Goal: Task Accomplishment & Management: Manage account settings

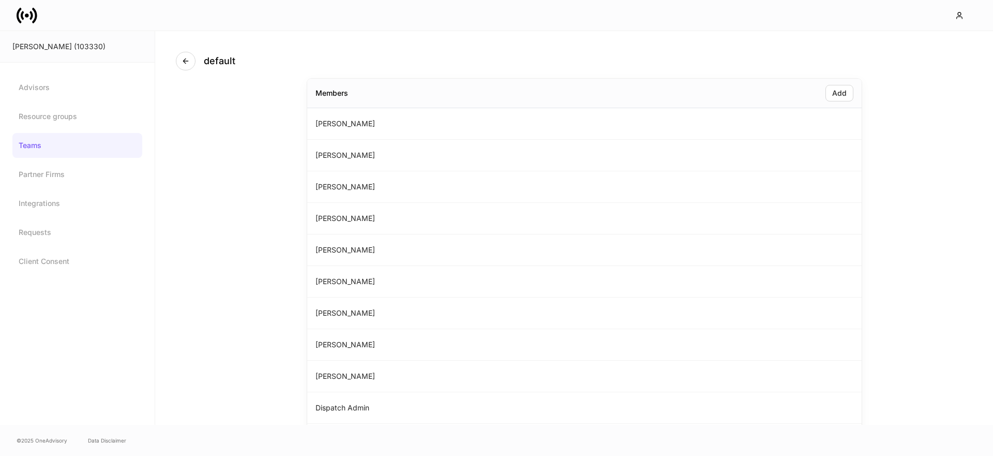
scroll to position [103, 0]
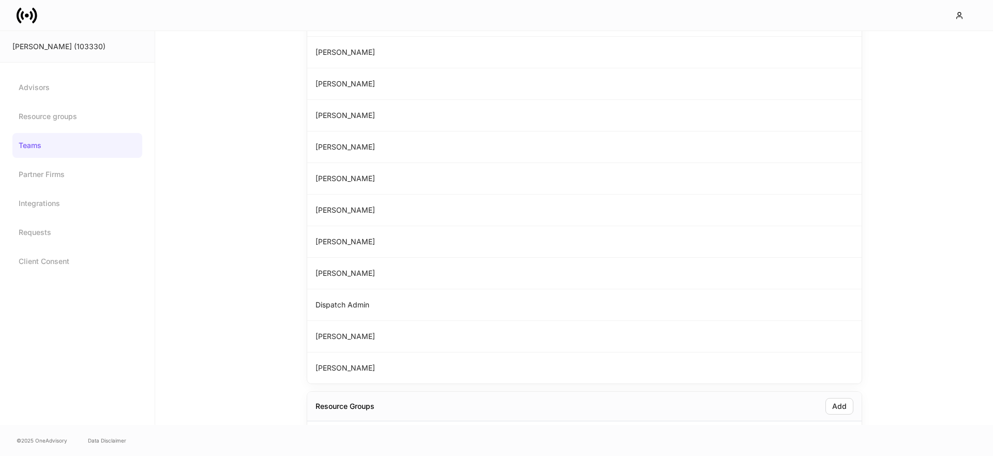
click at [26, 17] on icon at bounding box center [27, 15] width 4 height 4
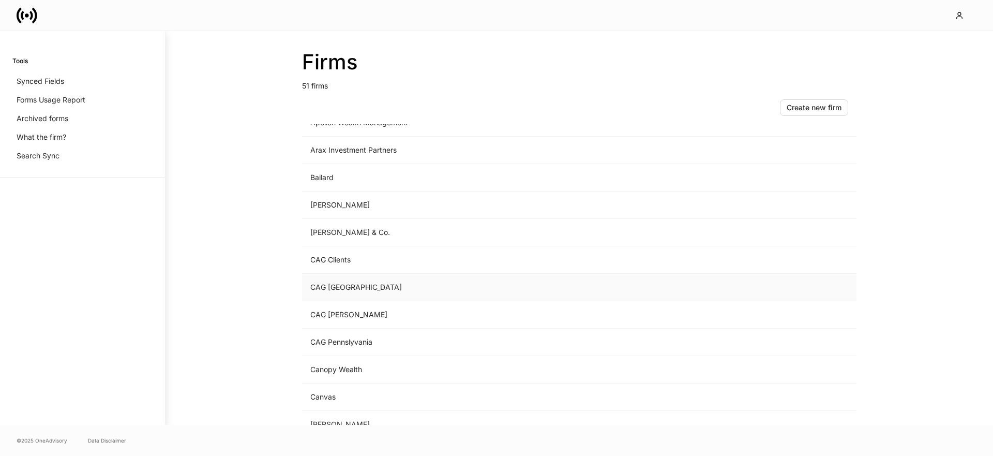
scroll to position [63, 0]
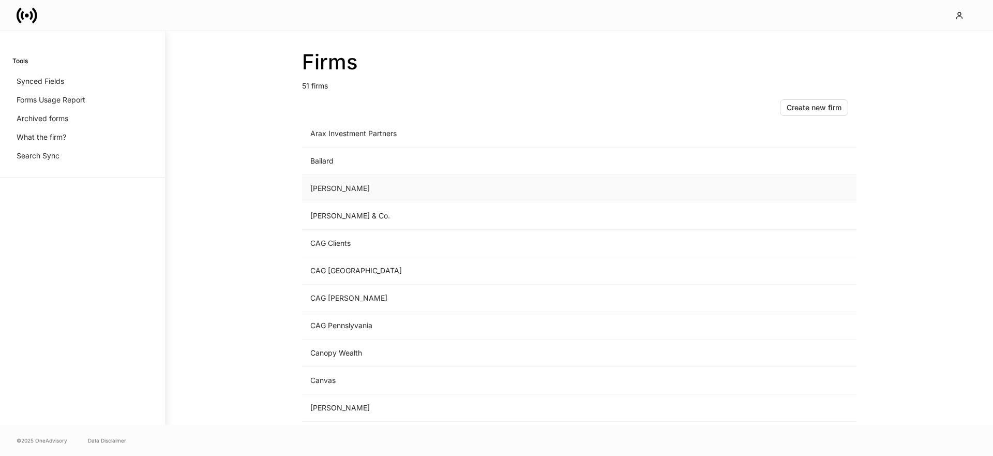
click at [355, 190] on td "Balentine" at bounding box center [493, 188] width 383 height 27
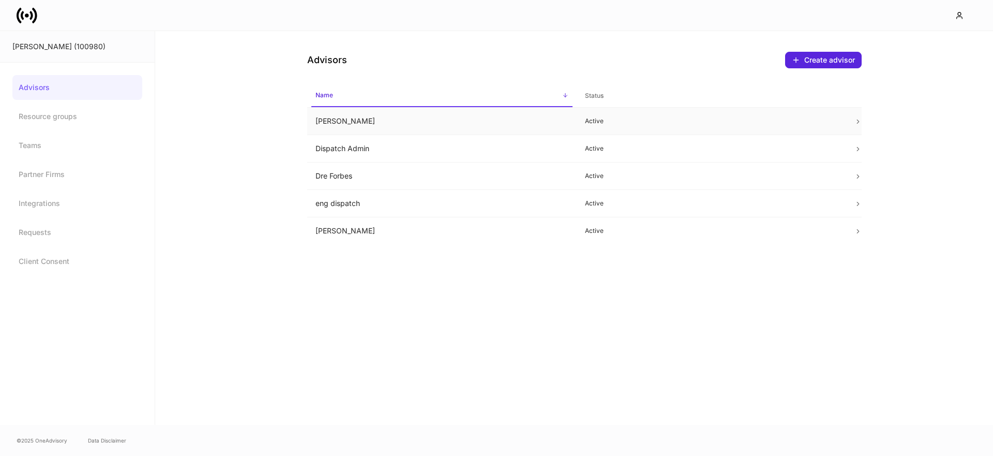
click at [397, 130] on td "Alexa Svensson" at bounding box center [441, 121] width 269 height 27
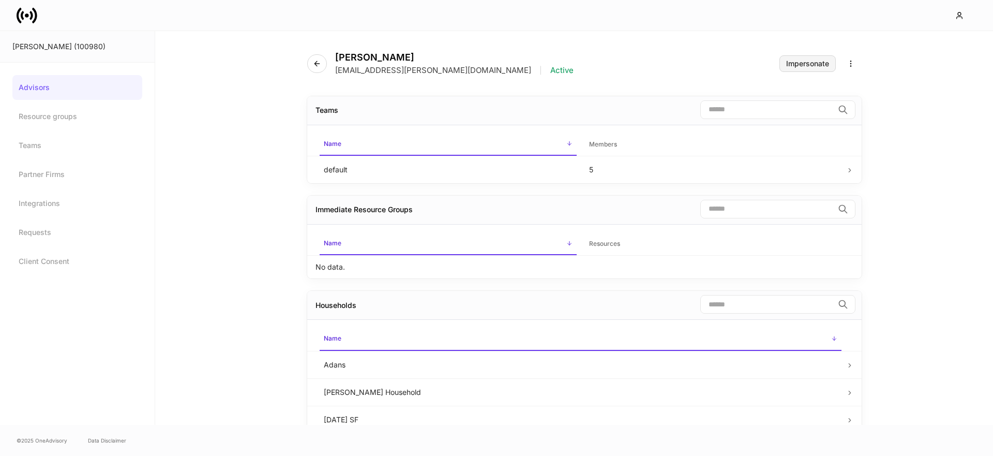
click at [793, 63] on div "Impersonate" at bounding box center [807, 63] width 43 height 7
click at [19, 12] on icon at bounding box center [27, 15] width 21 height 21
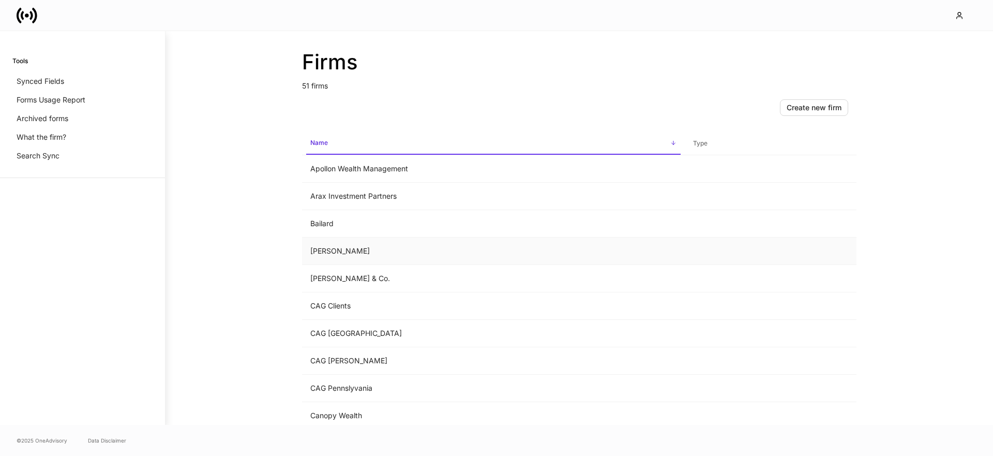
click at [309, 248] on td "Balentine" at bounding box center [493, 250] width 383 height 27
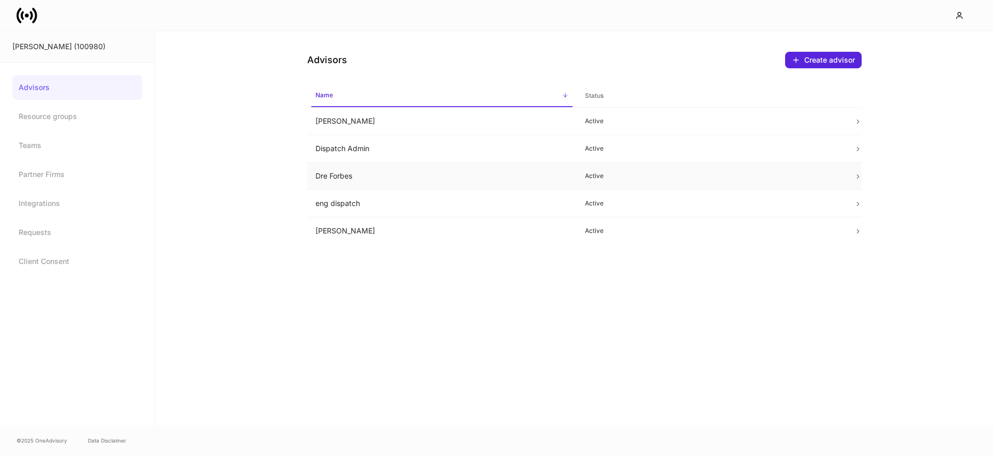
click at [338, 172] on td "Dre Forbes" at bounding box center [441, 175] width 269 height 27
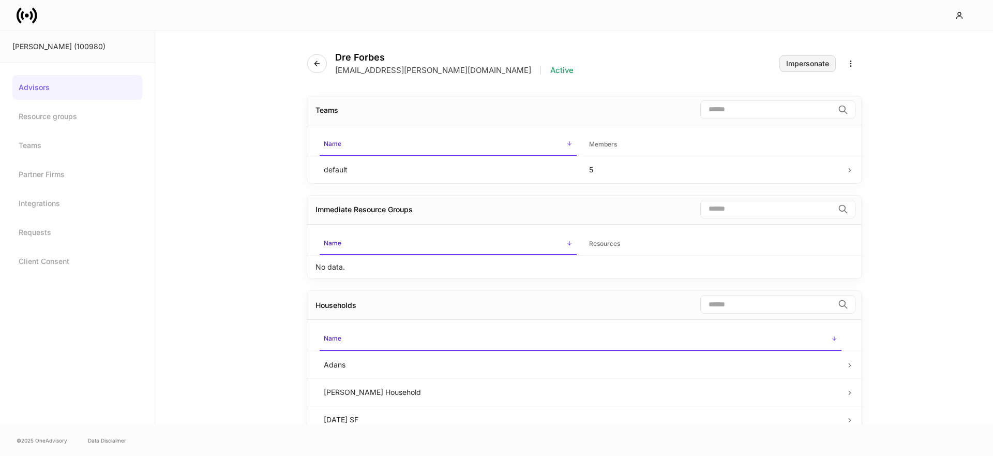
click at [788, 62] on div "Impersonate" at bounding box center [807, 63] width 43 height 7
click at [54, 96] on link "Advisors" at bounding box center [77, 87] width 130 height 25
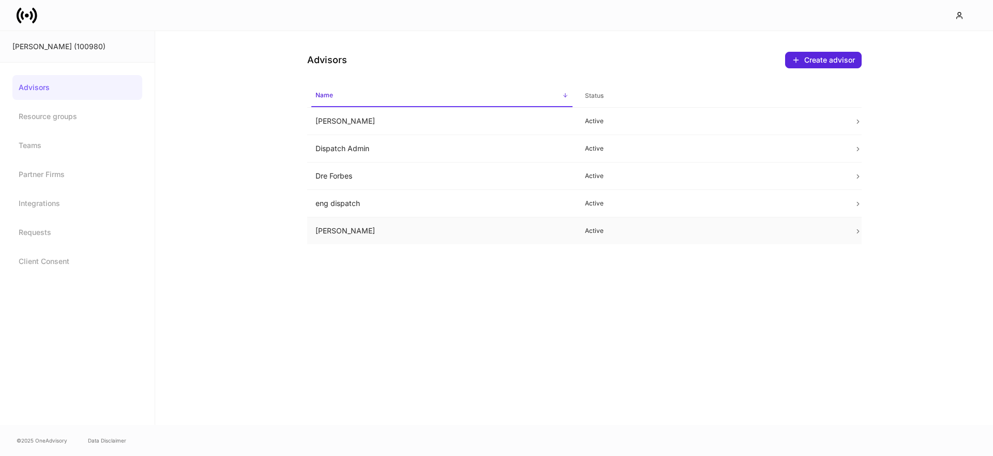
click at [396, 237] on td "Matt Mueller" at bounding box center [441, 230] width 269 height 27
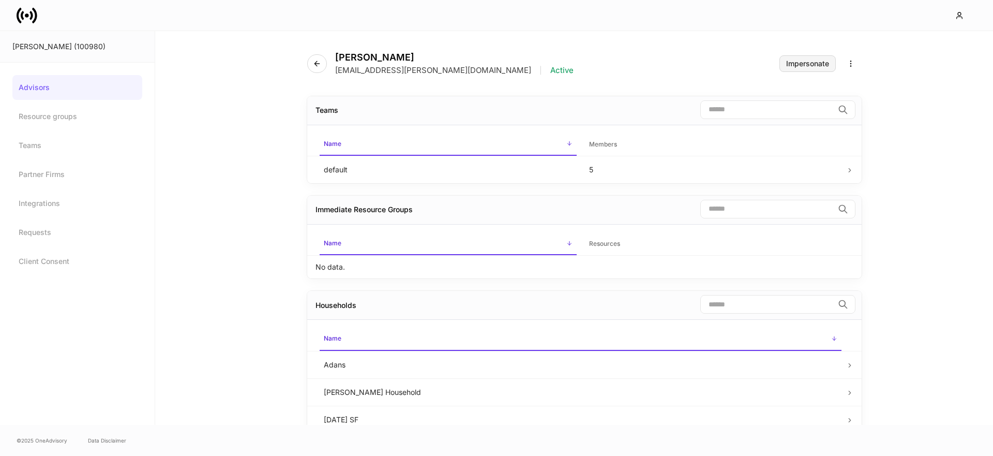
click at [813, 65] on div "Impersonate" at bounding box center [807, 63] width 43 height 7
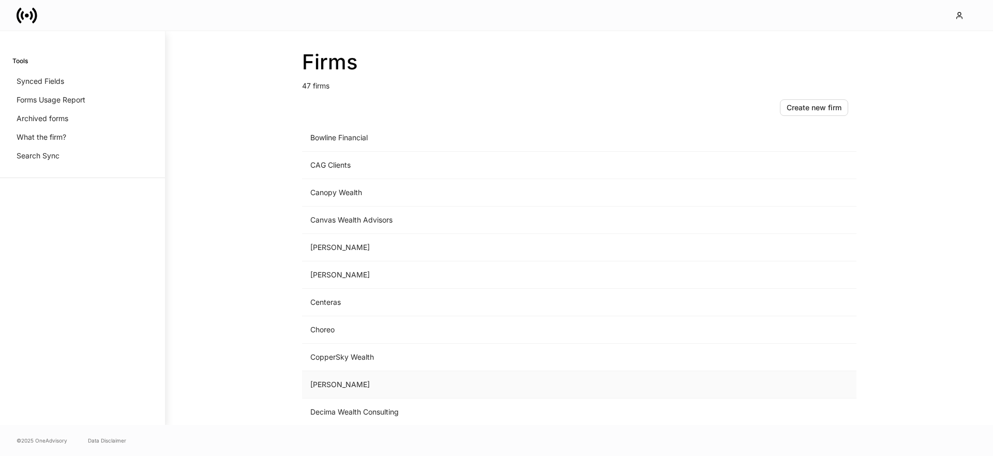
scroll to position [226, 0]
click at [337, 298] on td "Choreo" at bounding box center [493, 298] width 383 height 27
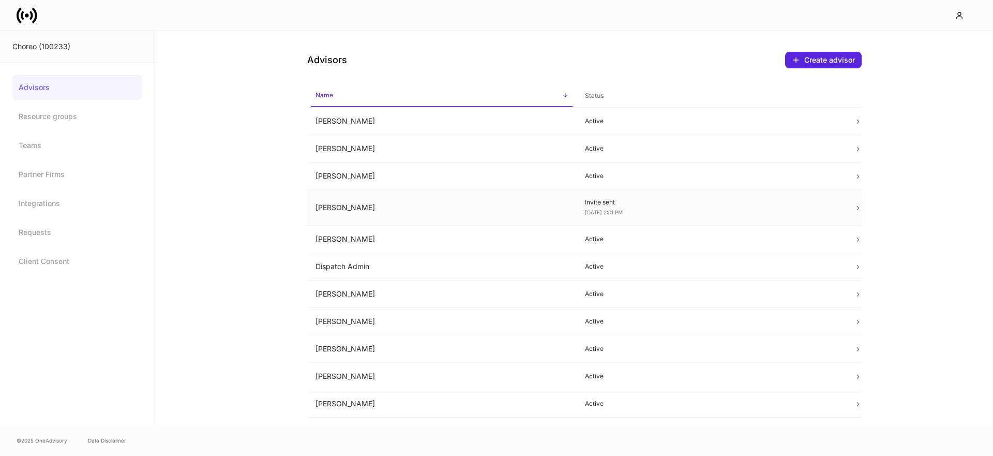
click at [433, 207] on td "[PERSON_NAME]" at bounding box center [441, 208] width 269 height 36
click at [409, 203] on td "[PERSON_NAME]" at bounding box center [441, 208] width 269 height 36
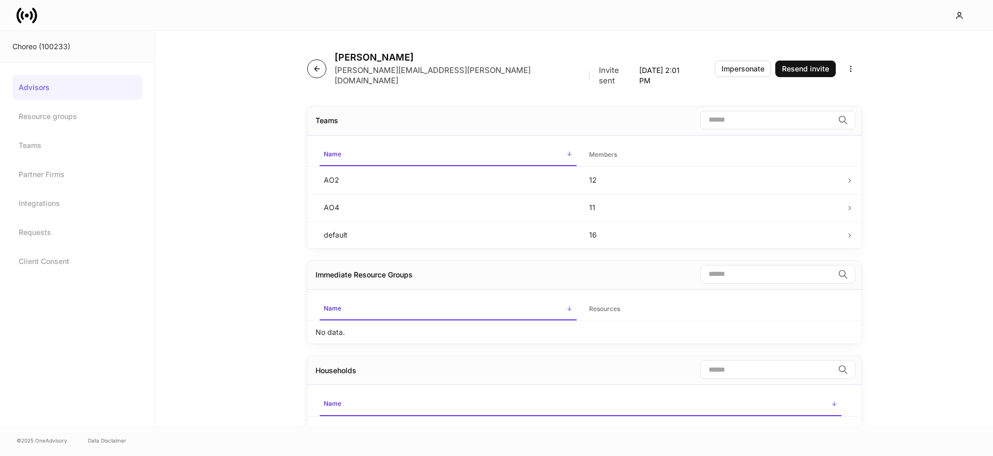
click at [321, 67] on button "button" at bounding box center [316, 68] width 19 height 19
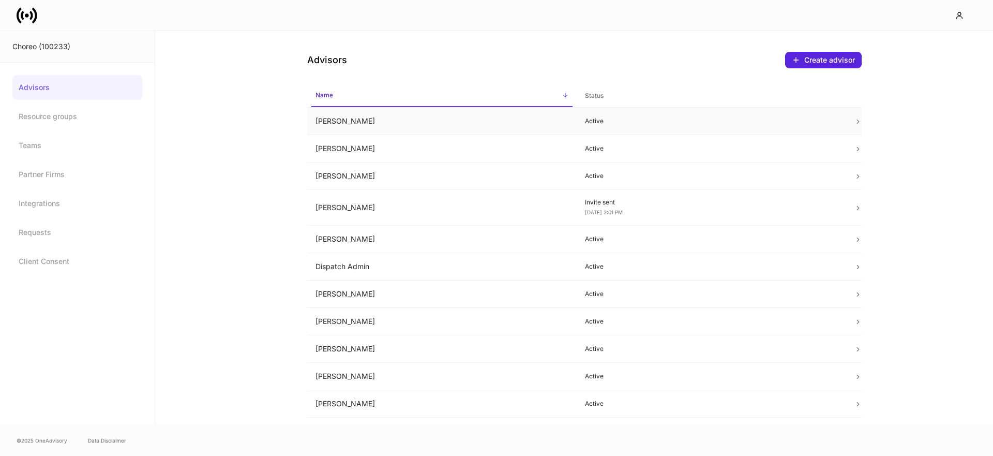
click at [376, 122] on td "[PERSON_NAME]" at bounding box center [441, 121] width 269 height 27
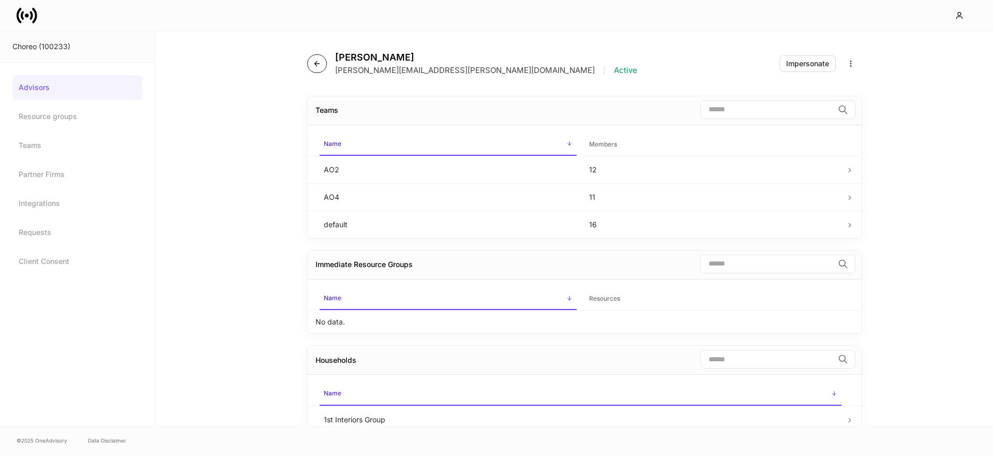
click at [311, 61] on button "button" at bounding box center [317, 63] width 20 height 19
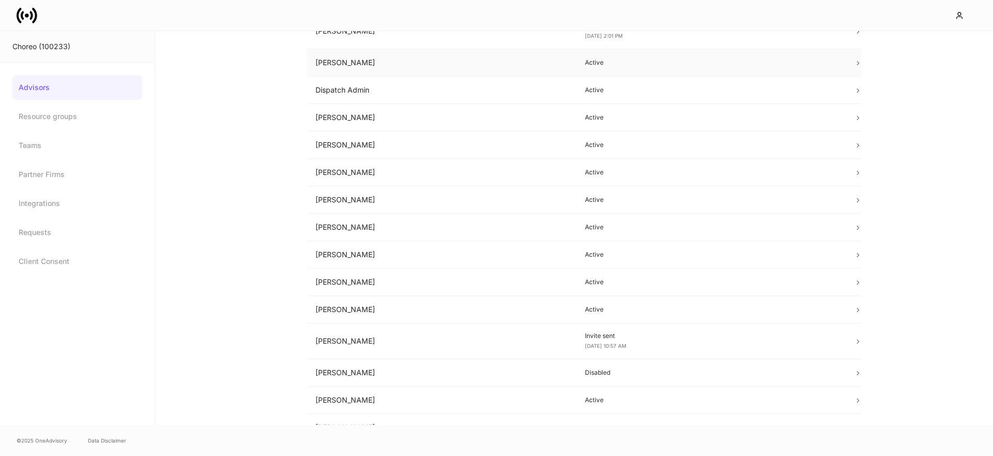
scroll to position [220, 0]
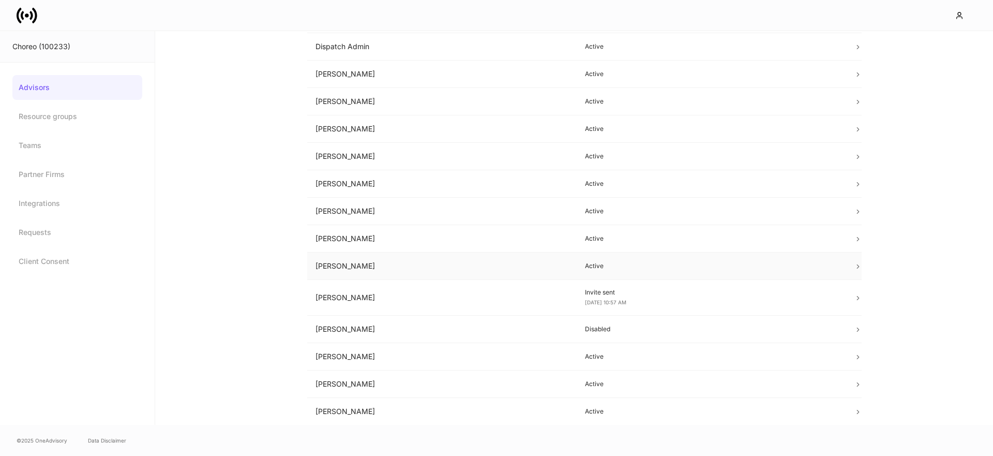
click at [350, 269] on td "[PERSON_NAME]" at bounding box center [441, 265] width 269 height 27
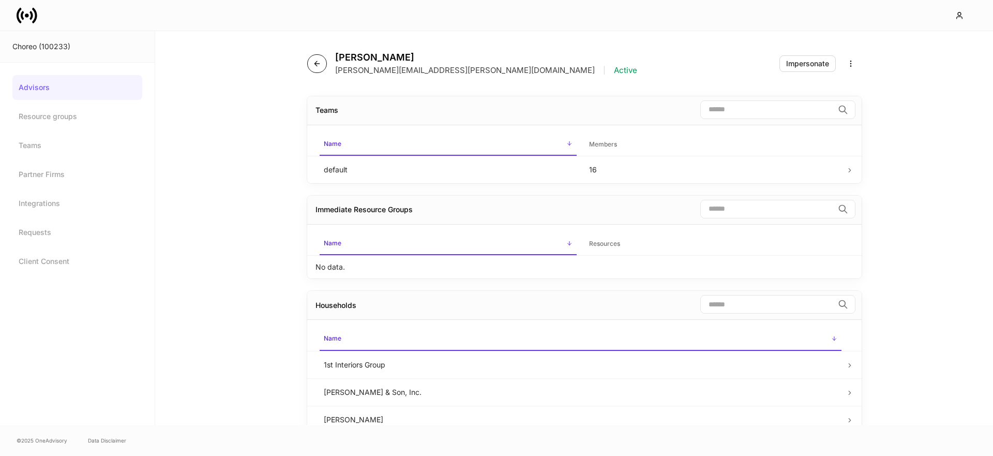
click at [320, 68] on button "button" at bounding box center [317, 63] width 20 height 19
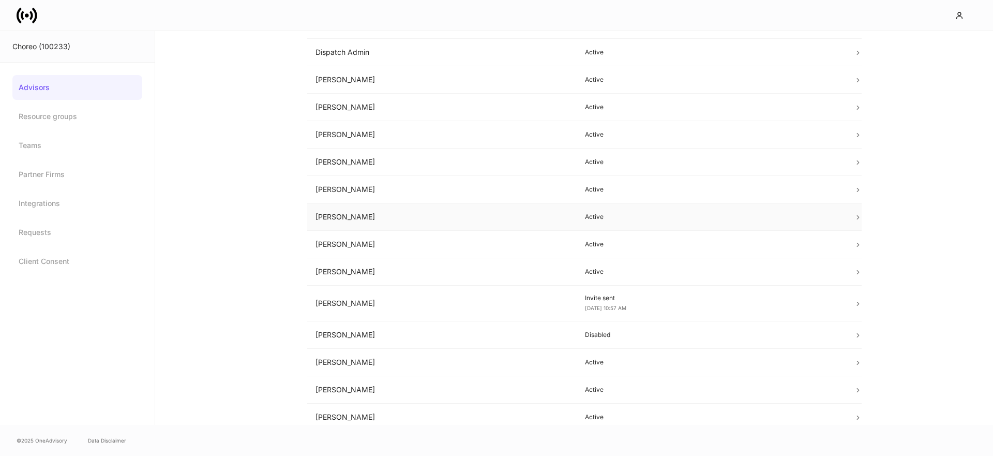
scroll to position [220, 0]
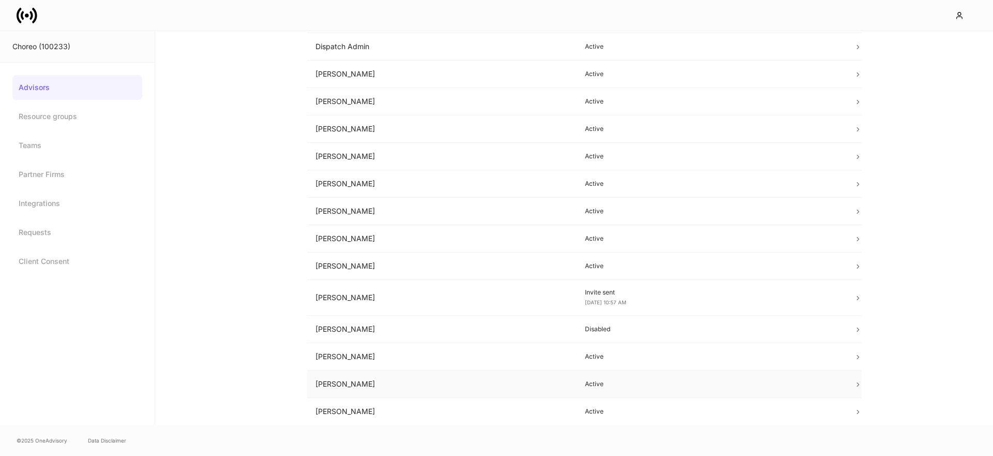
click at [336, 389] on td "[PERSON_NAME]" at bounding box center [441, 383] width 269 height 27
